Goal: Browse casually: Explore the website without a specific task or goal

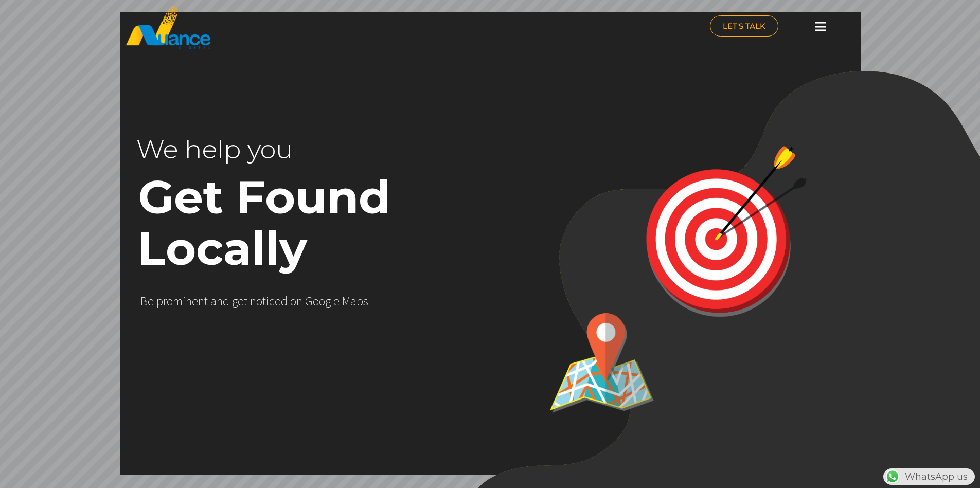
scroll to position [0, 271]
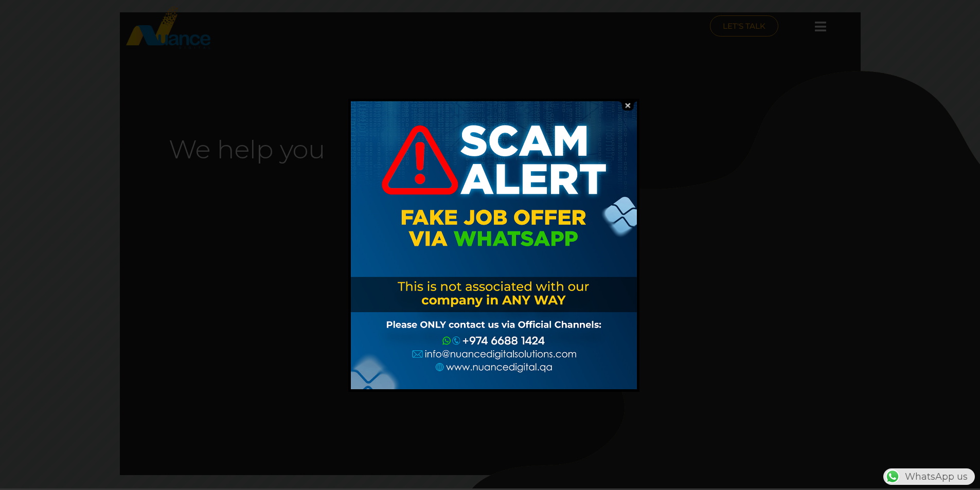
scroll to position [0, 271]
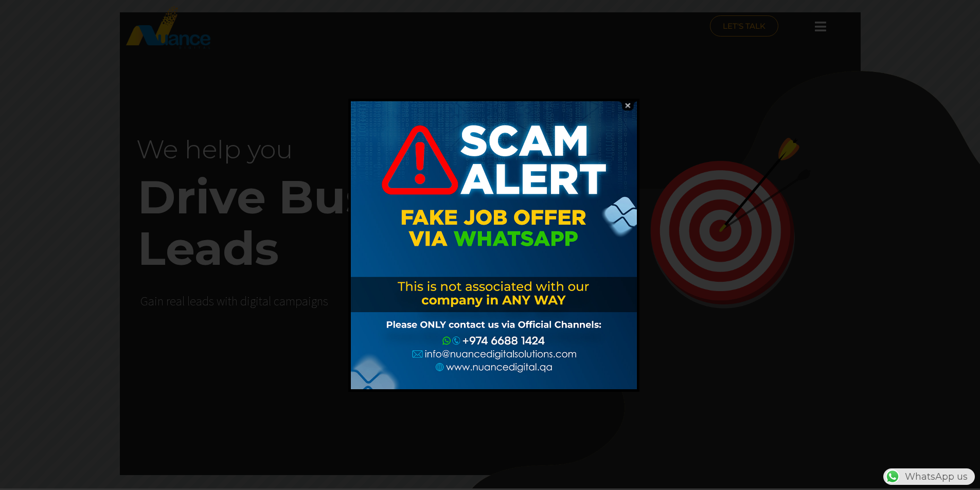
click at [629, 108] on img at bounding box center [628, 106] width 20 height 10
click at [629, 105] on img at bounding box center [628, 106] width 20 height 10
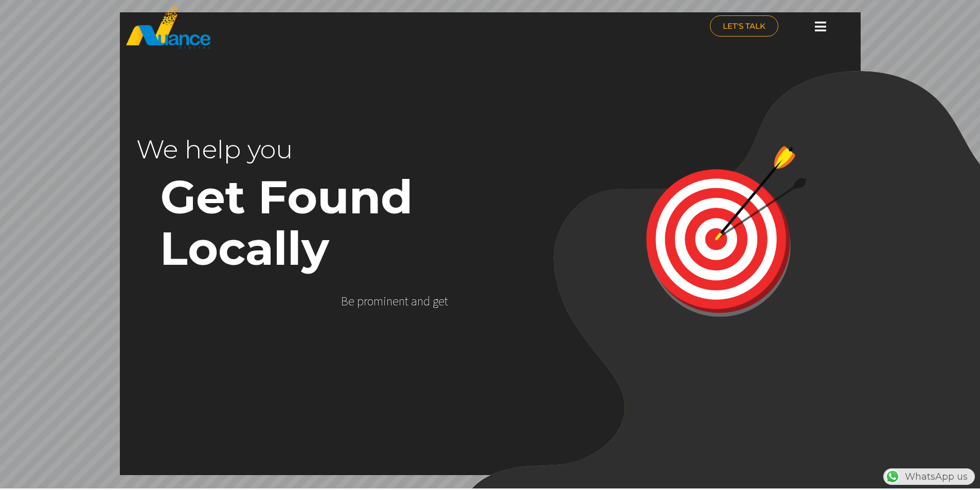
scroll to position [0, 159]
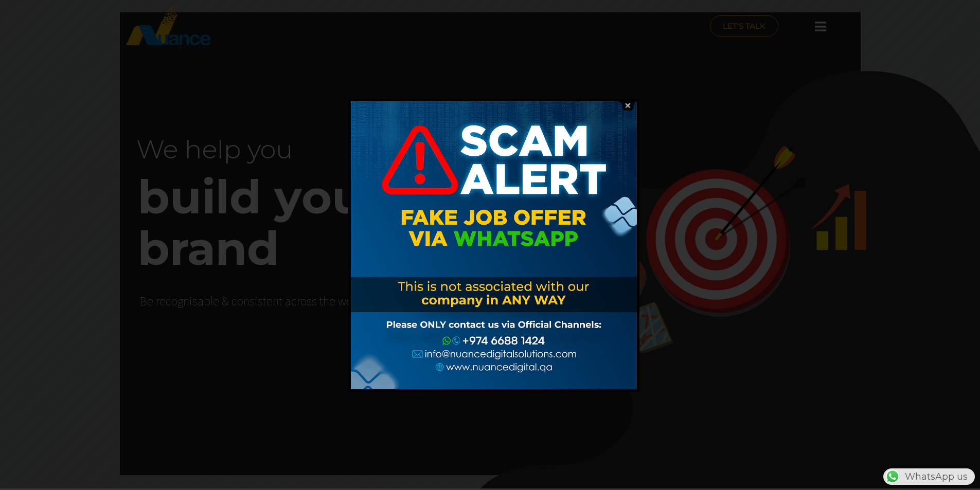
click at [624, 109] on img at bounding box center [628, 106] width 20 height 10
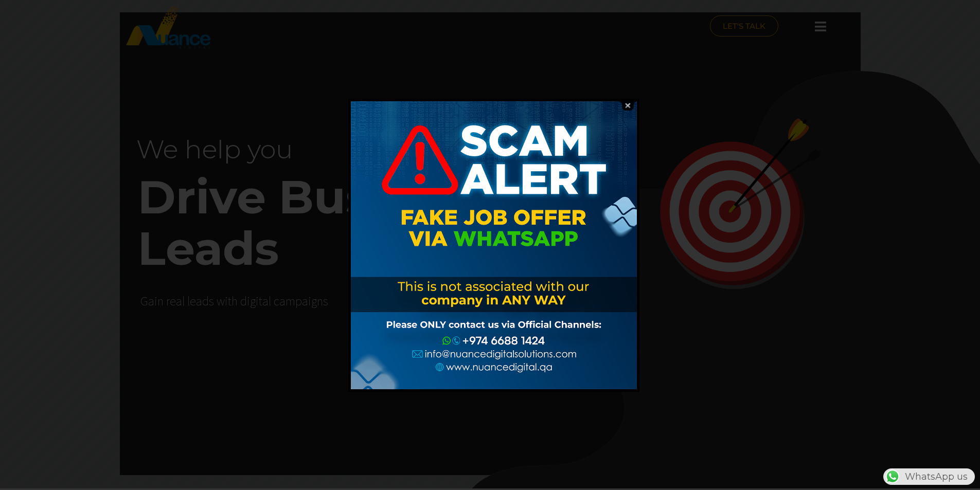
click at [627, 104] on img at bounding box center [628, 106] width 20 height 10
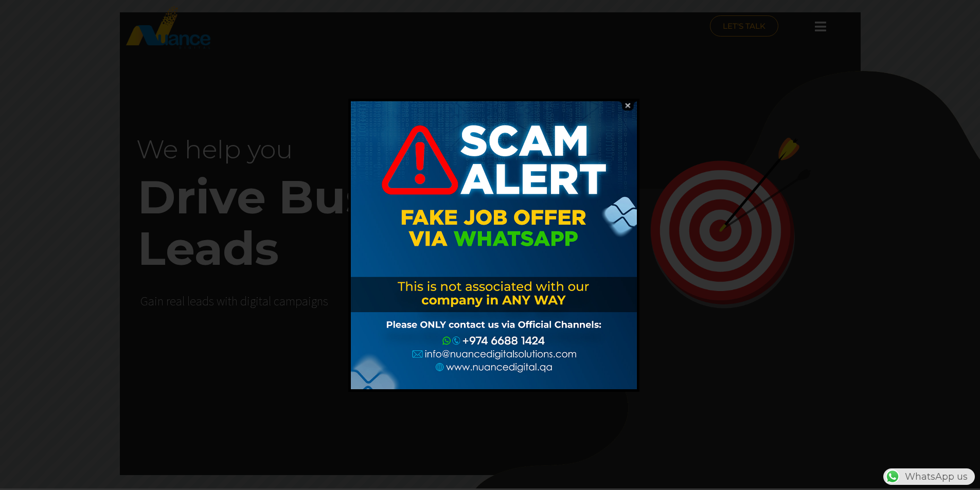
click at [632, 105] on img at bounding box center [628, 106] width 20 height 10
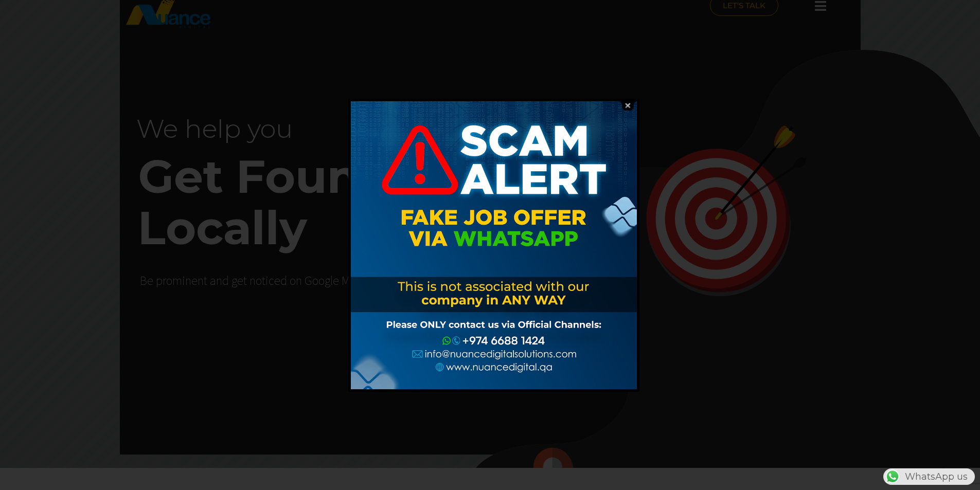
scroll to position [0, 271]
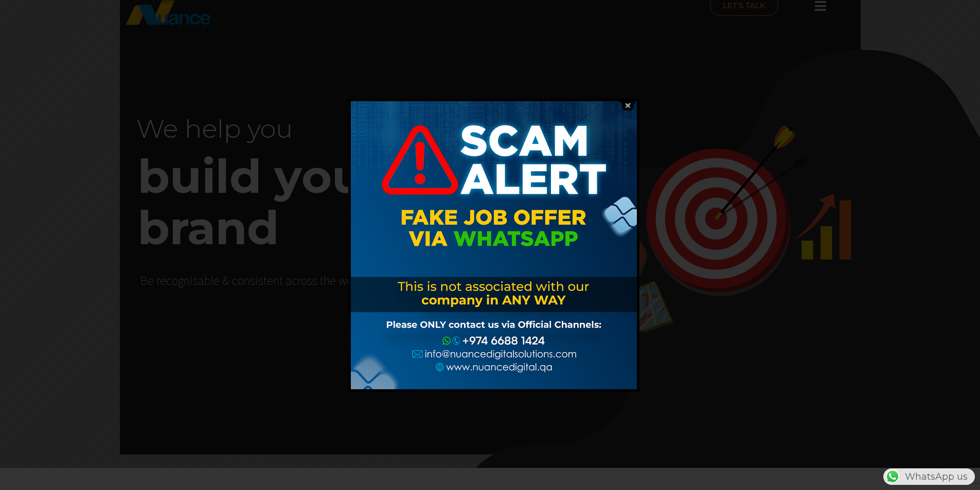
click at [626, 109] on img at bounding box center [628, 106] width 20 height 10
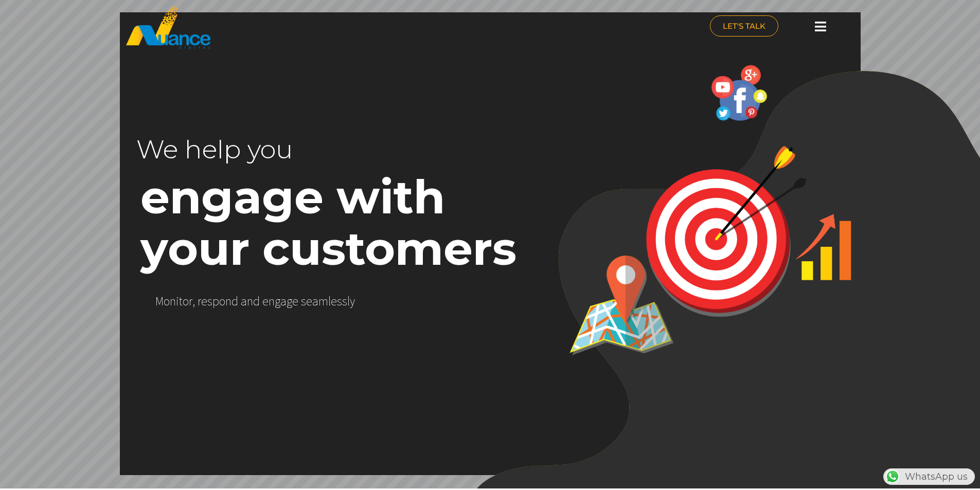
scroll to position [0, 0]
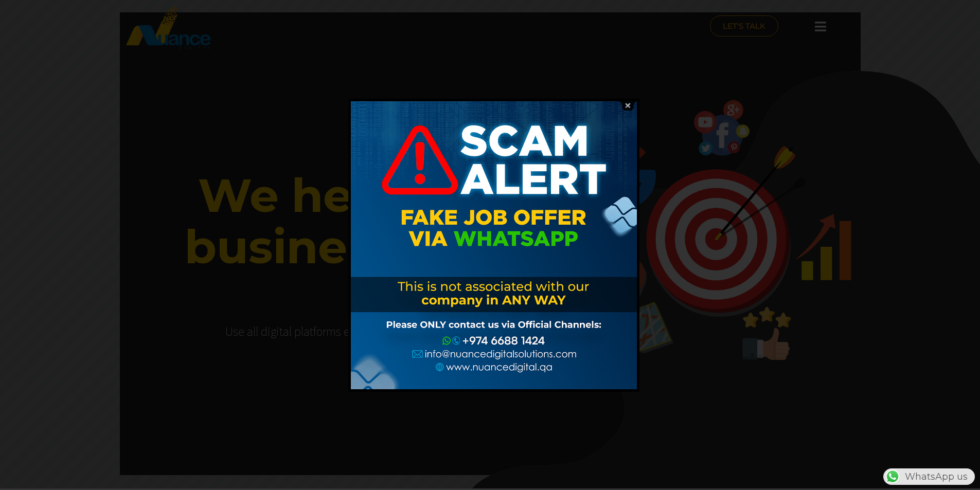
click at [626, 105] on img at bounding box center [628, 106] width 20 height 10
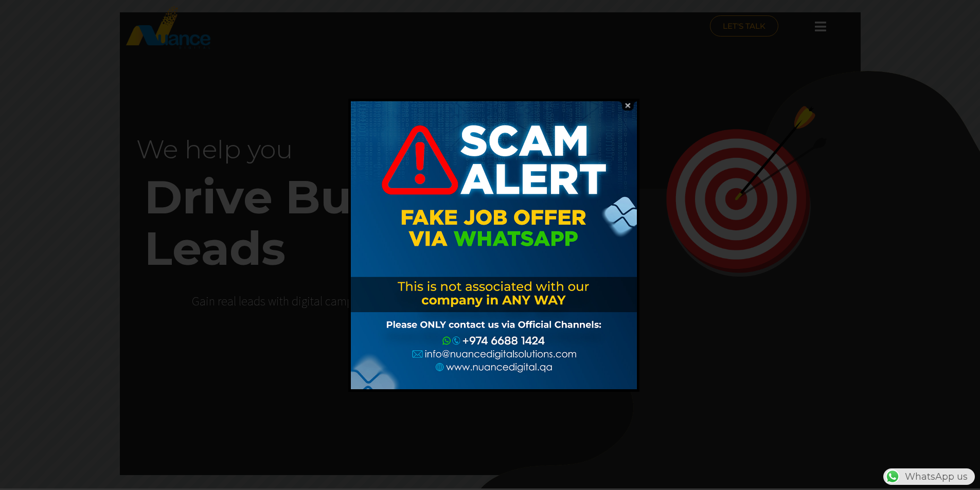
click at [627, 106] on img at bounding box center [628, 106] width 20 height 10
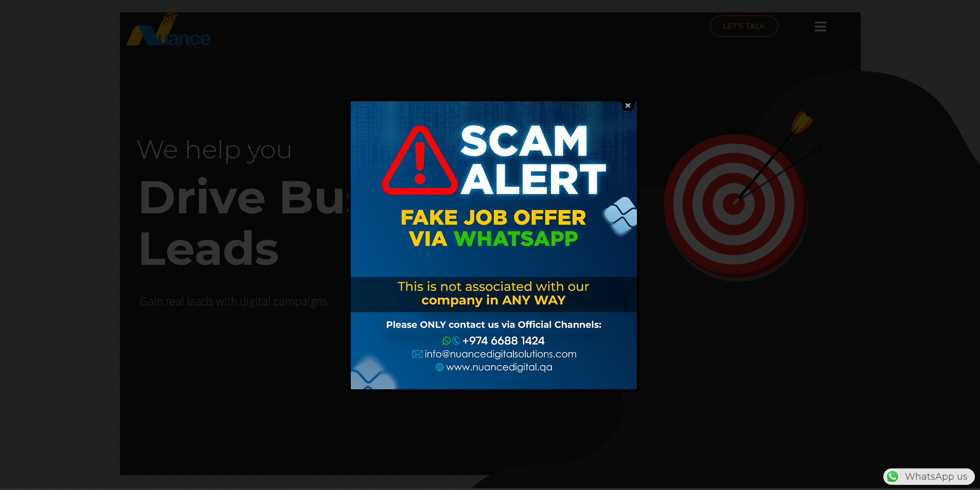
scroll to position [0, 271]
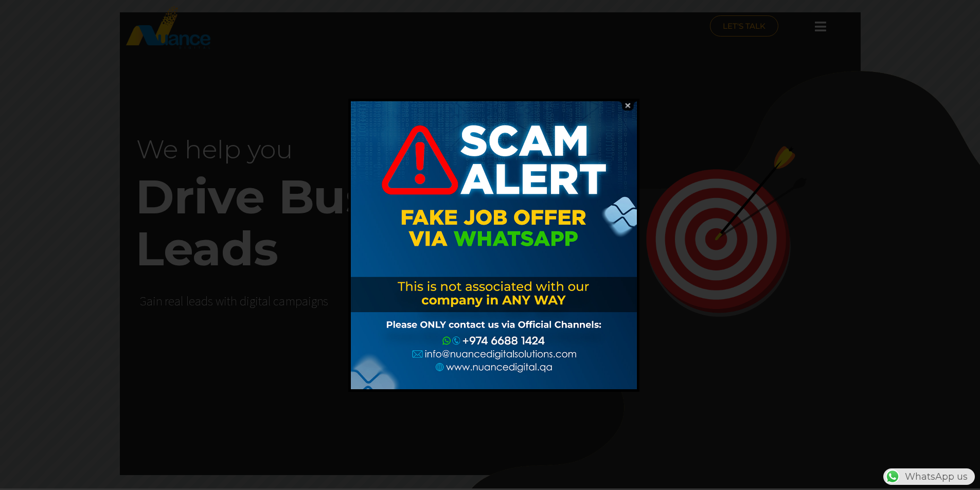
click at [631, 105] on img at bounding box center [628, 106] width 20 height 10
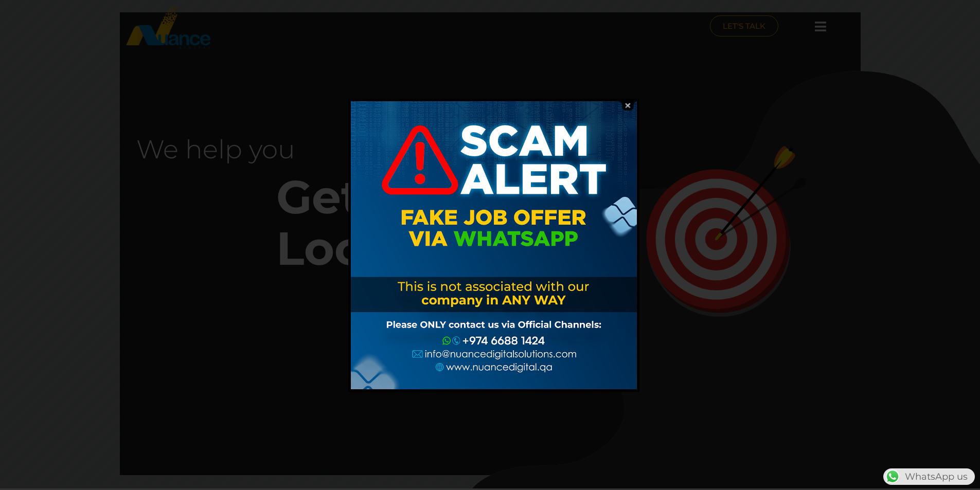
click at [629, 106] on img at bounding box center [628, 106] width 20 height 10
